Goal: Complete application form

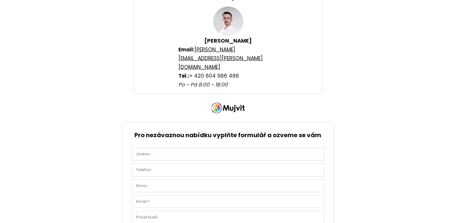
scroll to position [1725, 0]
click at [397, 67] on div at bounding box center [228, 171] width 456 height 483
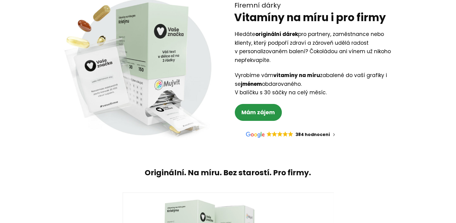
scroll to position [0, 0]
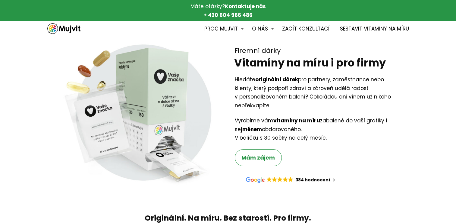
click at [254, 160] on span "Mám zájem" at bounding box center [258, 157] width 33 height 8
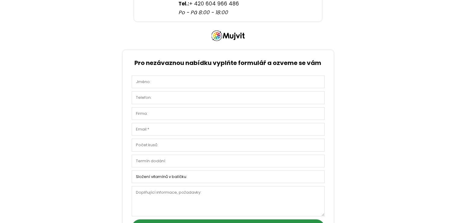
scroll to position [1799, 0]
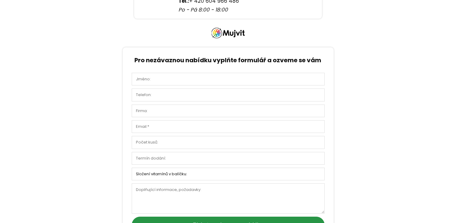
click at [265, 152] on input "text" at bounding box center [228, 158] width 193 height 13
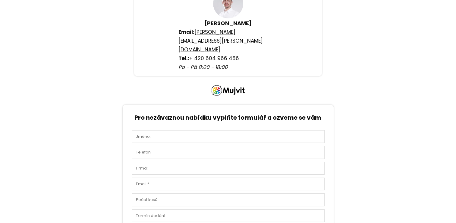
scroll to position [1742, 0]
click at [345, 104] on div "Pro nezávaznou nabídku vyplňte formulář a ozveme se vám Složení vitamínů v balí…" at bounding box center [228, 206] width 293 height 204
click at [308, 130] on input "text" at bounding box center [228, 136] width 193 height 13
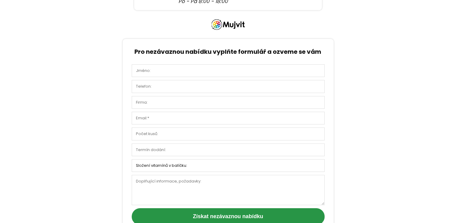
scroll to position [1807, 0]
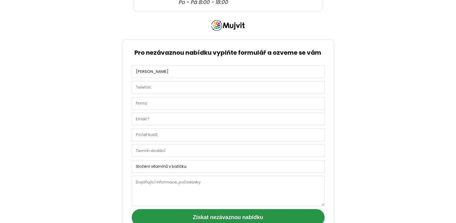
type input "[PERSON_NAME]"
click at [186, 81] on input "text" at bounding box center [228, 87] width 193 height 13
type input "737478502"
type input "Bufab CZ"
type input "[PERSON_NAME][EMAIL_ADDRESS][DOMAIN_NAME]"
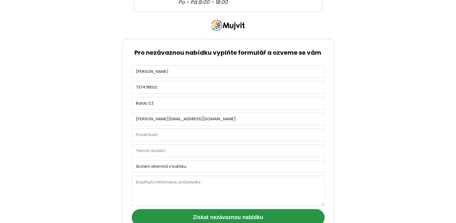
click at [175, 128] on input "text" at bounding box center [228, 134] width 193 height 13
type input "35"
click at [170, 144] on input "text" at bounding box center [228, 150] width 193 height 13
type input "co nejdříve"
click at [180, 160] on select "Složení vitamínů v balíčku: Mix na imunitu Mix na imunitu a regeneraci Mám vybr…" at bounding box center [228, 166] width 193 height 13
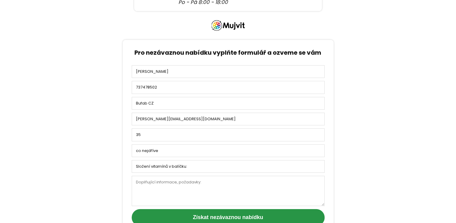
select select "Mix na imunitu"
click at [132, 160] on select "Složení vitamínů v balíčku: Mix na imunitu Mix na imunitu a regeneraci Mám vybr…" at bounding box center [228, 166] width 193 height 13
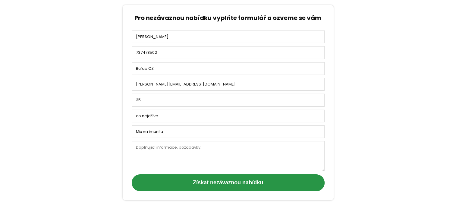
scroll to position [1841, 0]
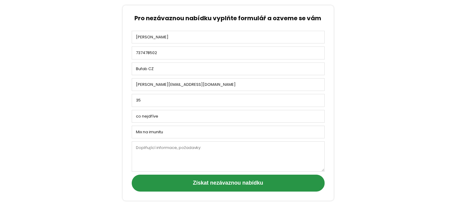
click at [268, 141] on textarea at bounding box center [228, 156] width 193 height 30
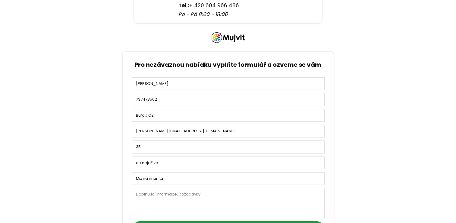
scroll to position [1794, 0]
